Goal: Information Seeking & Learning: Learn about a topic

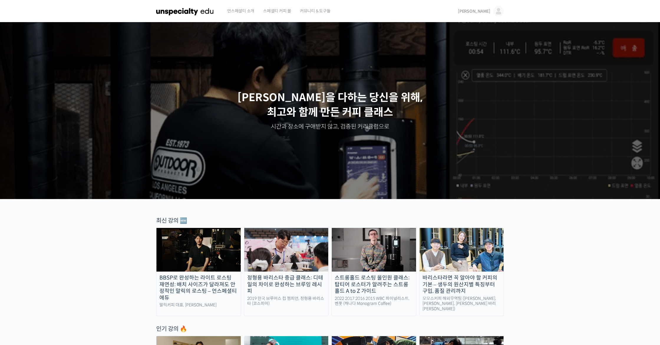
click at [503, 13] on img at bounding box center [498, 11] width 11 height 11
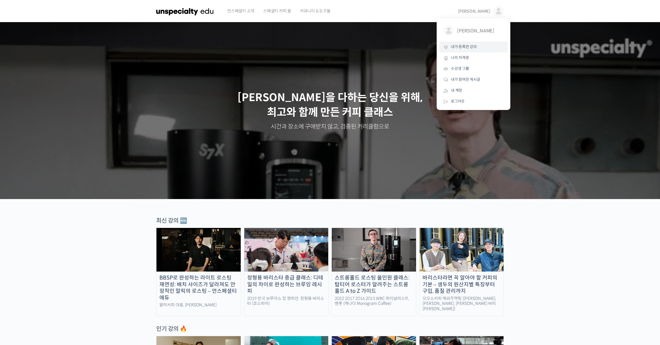
click at [478, 50] on link "내가 등록한 강의" at bounding box center [473, 47] width 69 height 11
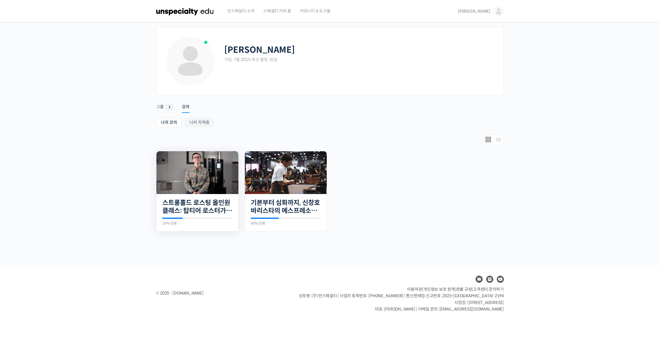
click at [193, 185] on img at bounding box center [198, 172] width 82 height 43
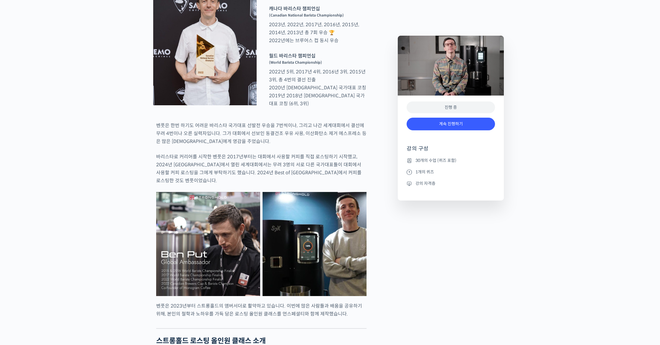
scroll to position [669, 0]
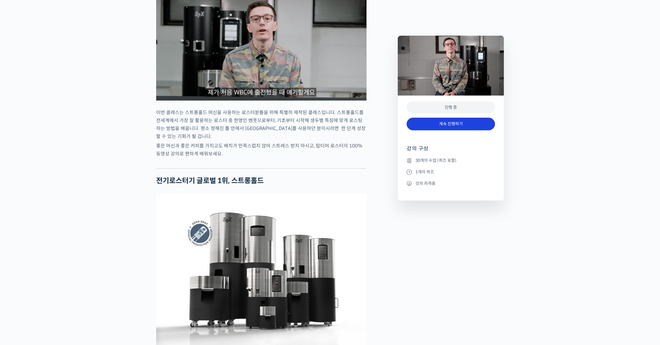
click at [445, 119] on link "계속 진행하기" at bounding box center [451, 124] width 88 height 13
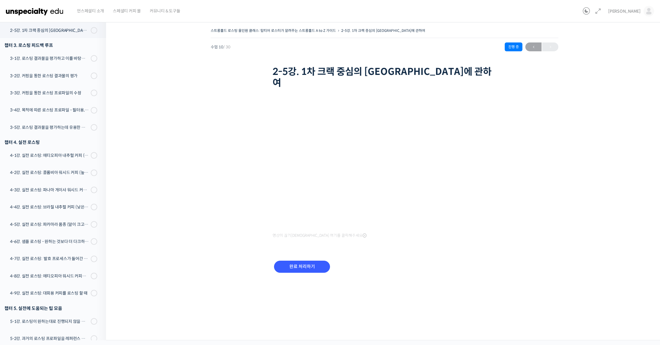
scroll to position [265, 0]
drag, startPoint x: 321, startPoint y: 253, endPoint x: 320, endPoint y: 250, distance: 3.6
click at [322, 261] on input "완료 처리하기" at bounding box center [302, 267] width 56 height 12
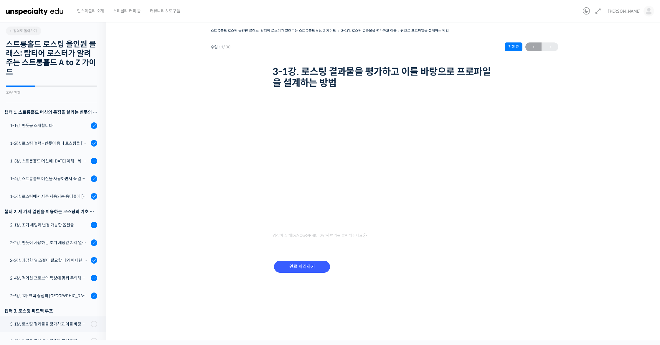
scroll to position [283, 0]
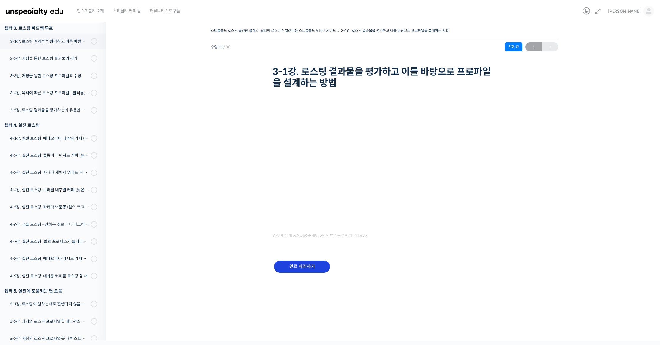
click at [328, 266] on input "완료 처리하기" at bounding box center [302, 267] width 56 height 12
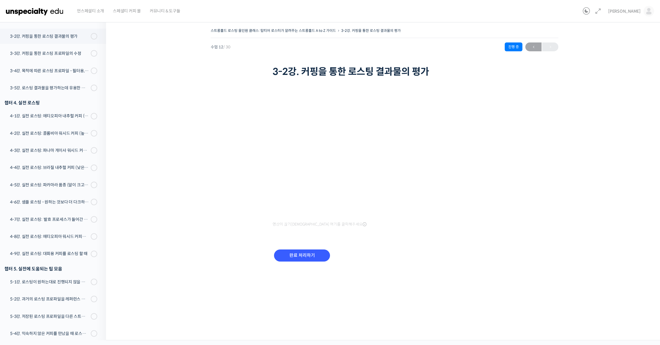
scroll to position [311, 0]
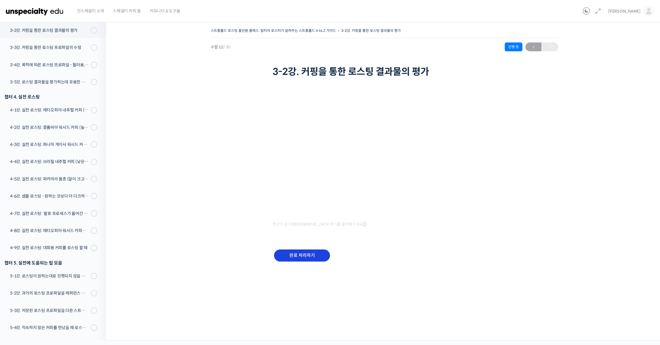
click at [318, 253] on input "완료 처리하기" at bounding box center [302, 255] width 56 height 12
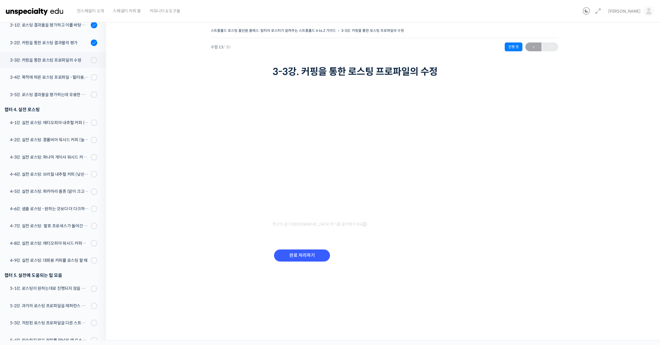
scroll to position [329, 0]
